Goal: Task Accomplishment & Management: Manage account settings

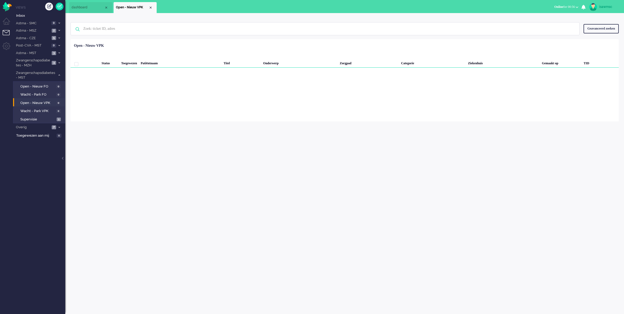
click at [211, 261] on div "isawmsc Thuis Ticket Csat Mijn gemiddelde cijfer Deze week - Ticket Bijdragen P…" at bounding box center [344, 163] width 559 height 301
click at [56, 28] on li "Astma - MSZ 2" at bounding box center [39, 31] width 52 height 8
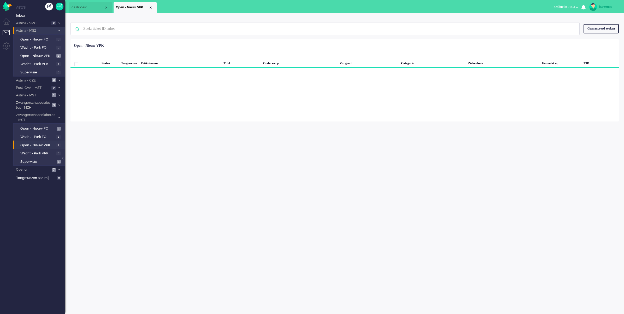
click at [56, 28] on li "Astma - MSZ 2" at bounding box center [39, 31] width 52 height 8
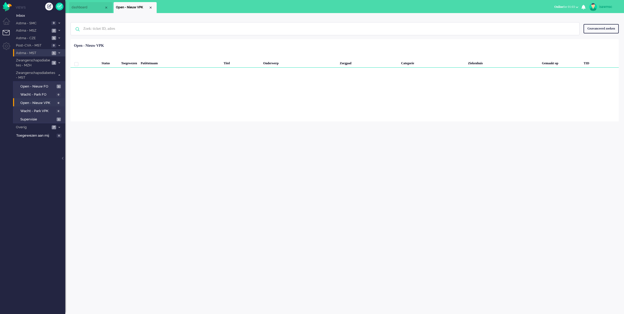
click at [63, 53] on li "Astma - MST 1" at bounding box center [39, 53] width 52 height 8
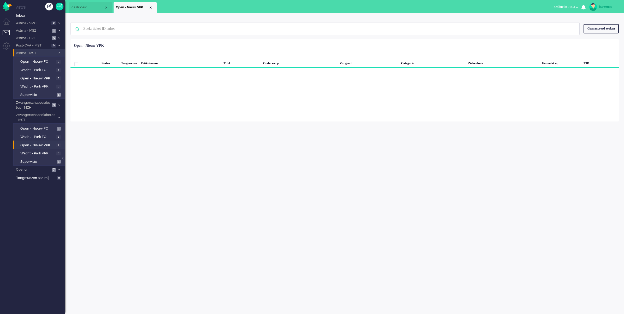
click at [63, 53] on li "Astma - MST 1" at bounding box center [39, 53] width 52 height 8
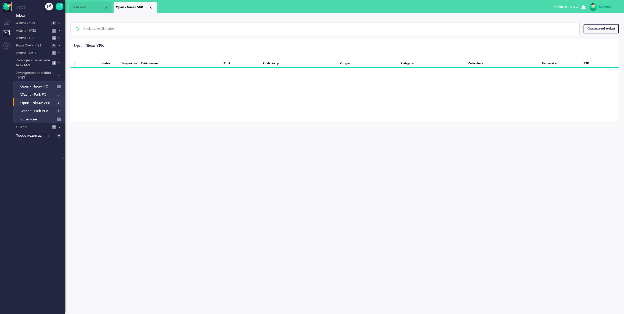
click at [8, 7] on img "Omnidesk" at bounding box center [7, 6] width 9 height 9
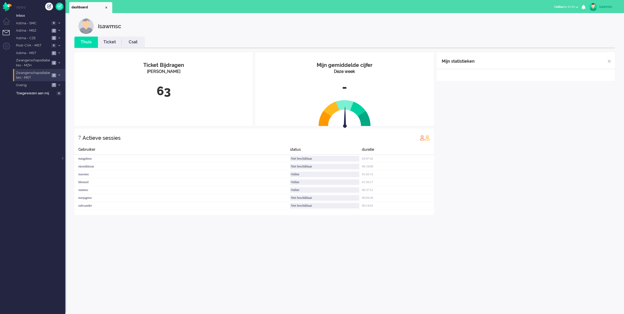
click at [45, 75] on span "Zwangerschapsdiabetes - MST" at bounding box center [32, 76] width 35 height 10
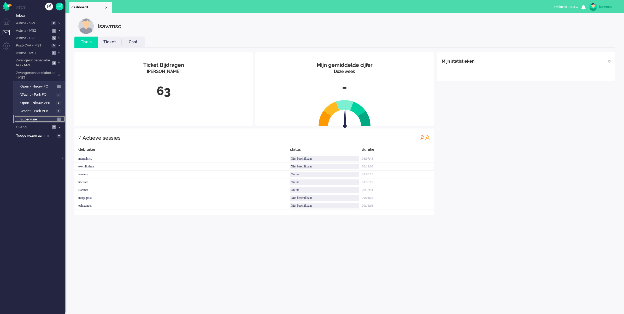
click at [57, 117] on link "Supervisie 1" at bounding box center [40, 119] width 50 height 6
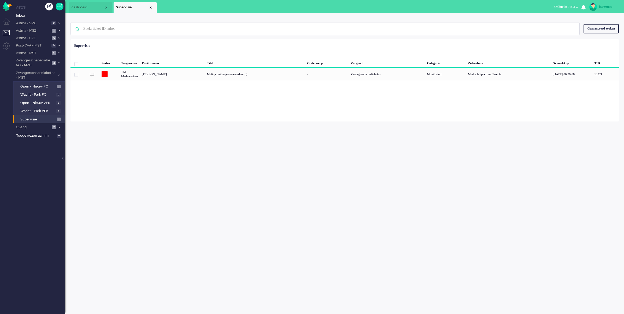
click at [225, 50] on div "Geselecteerd 0 Set Status: open pending holding solved Verwijder Selecteer... U…" at bounding box center [345, 52] width 549 height 10
click at [45, 38] on span "Astma - CZE" at bounding box center [32, 38] width 35 height 5
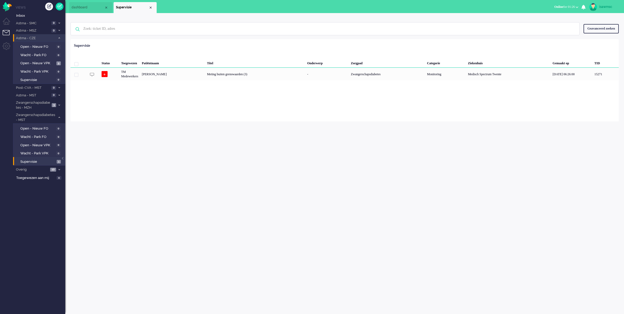
click at [48, 38] on span "Astma - CZE" at bounding box center [35, 38] width 40 height 5
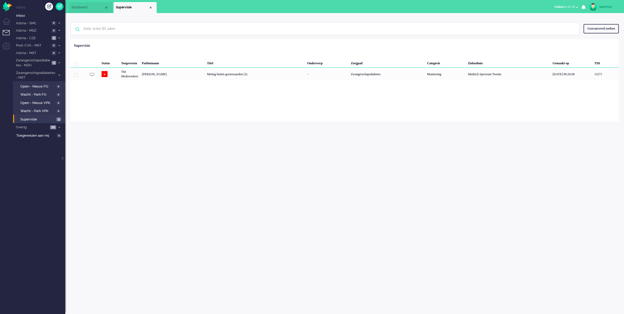
click at [182, 137] on div "isawmsc Thuis Ticket Csat Mijn gemiddelde cijfer Deze week - Ticket Bijdragen P…" at bounding box center [344, 163] width 559 height 301
click at [154, 153] on div "isawmsc Thuis Ticket Csat Mijn gemiddelde cijfer Deze week - Ticket Bijdragen P…" at bounding box center [344, 163] width 559 height 301
click at [165, 137] on div "isawmsc Thuis Ticket Csat Mijn gemiddelde cijfer Deze week - Ticket Bijdragen P…" at bounding box center [344, 163] width 559 height 301
click at [174, 219] on div "isawmsc Thuis Ticket Csat Mijn gemiddelde cijfer Deze week - Ticket Bijdragen P…" at bounding box center [344, 163] width 559 height 301
drag, startPoint x: 223, startPoint y: 139, endPoint x: 219, endPoint y: 139, distance: 3.1
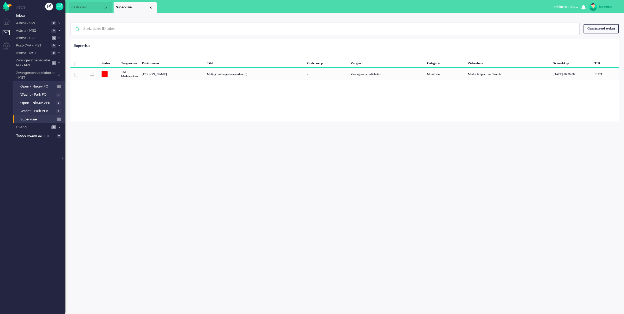
click at [222, 140] on div "isawmsc Thuis Ticket Csat Mijn gemiddelde cijfer Deze week - Ticket Bijdragen P…" at bounding box center [344, 163] width 559 height 301
click at [226, 50] on div "Geselecteerd 0 Set Status: open pending holding solved Verwijder Selecteer... U…" at bounding box center [345, 52] width 549 height 10
click at [142, 114] on div "Loading... Status Toegewezen Patiëntnaam Titel Onderwerp Zorgpad Categorie Ziek…" at bounding box center [345, 80] width 549 height 82
click at [263, 22] on div "Geen zoekresultaten [PERSON_NAME] nog eens Geavanceerd zoeken Geavanceerd zoeke…" at bounding box center [345, 28] width 549 height 21
click at [177, 158] on div "isawmsc Thuis Ticket Csat Mijn gemiddelde cijfer Deze week - Ticket Bijdragen P…" at bounding box center [344, 163] width 559 height 301
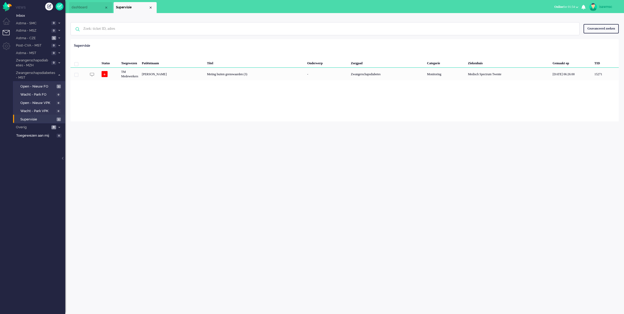
click at [221, 21] on div "Geen zoekresultaten [PERSON_NAME] nog eens Geavanceerd zoeken Geavanceerd zoeke…" at bounding box center [345, 28] width 549 height 21
drag, startPoint x: 468, startPoint y: 160, endPoint x: 409, endPoint y: 143, distance: 60.9
click at [468, 160] on div "isawmsc Thuis Ticket Csat Mijn gemiddelde cijfer Deze week - Ticket Bijdragen P…" at bounding box center [344, 163] width 559 height 301
click at [101, 118] on div "Loading... Status Toegewezen Patiëntnaam Titel Onderwerp Zorgpad Categorie Ziek…" at bounding box center [345, 80] width 549 height 82
